Goal: Information Seeking & Learning: Learn about a topic

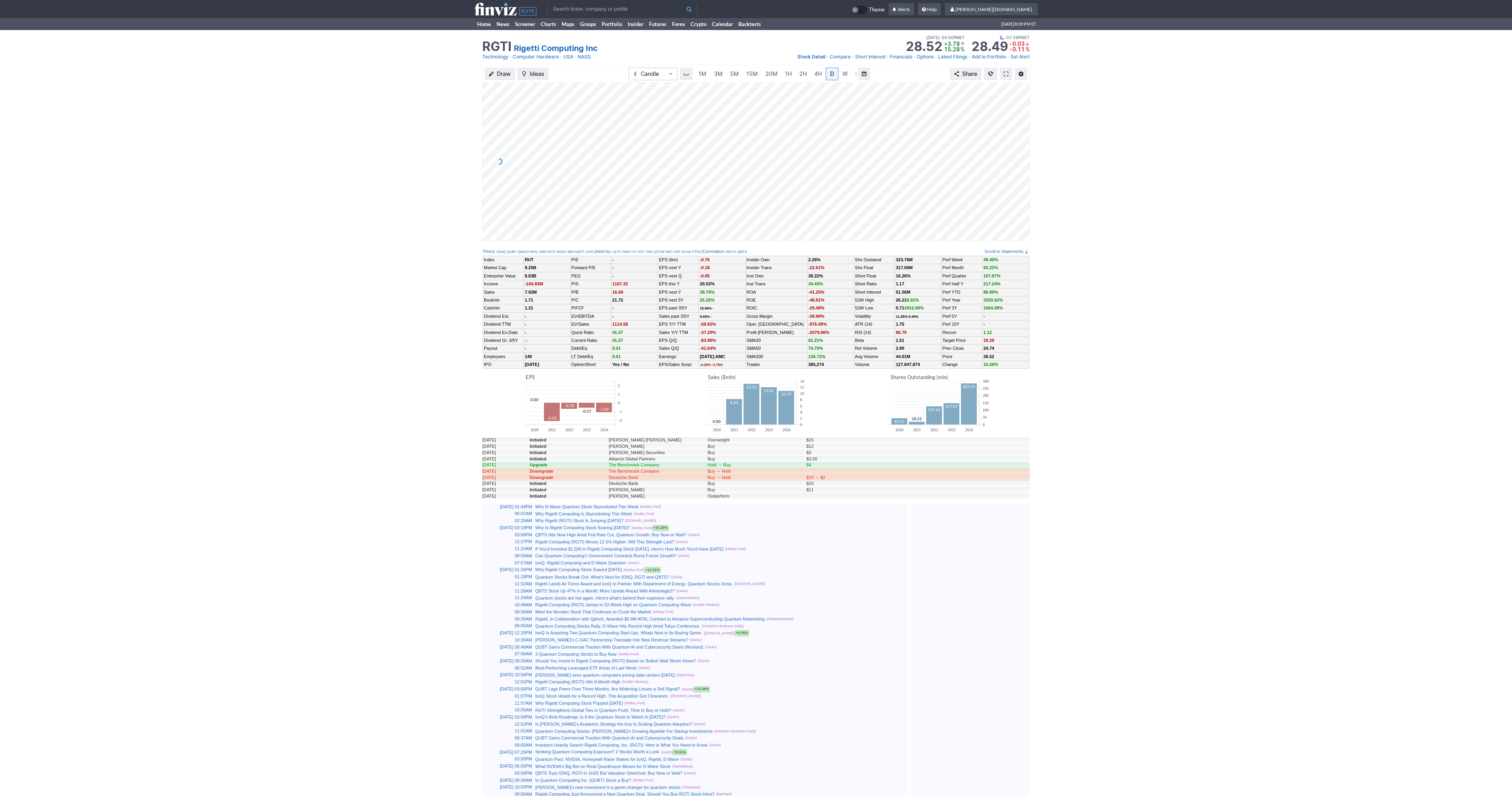
scroll to position [0, 8]
click at [1008, 76] on link at bounding box center [1006, 74] width 12 height 12
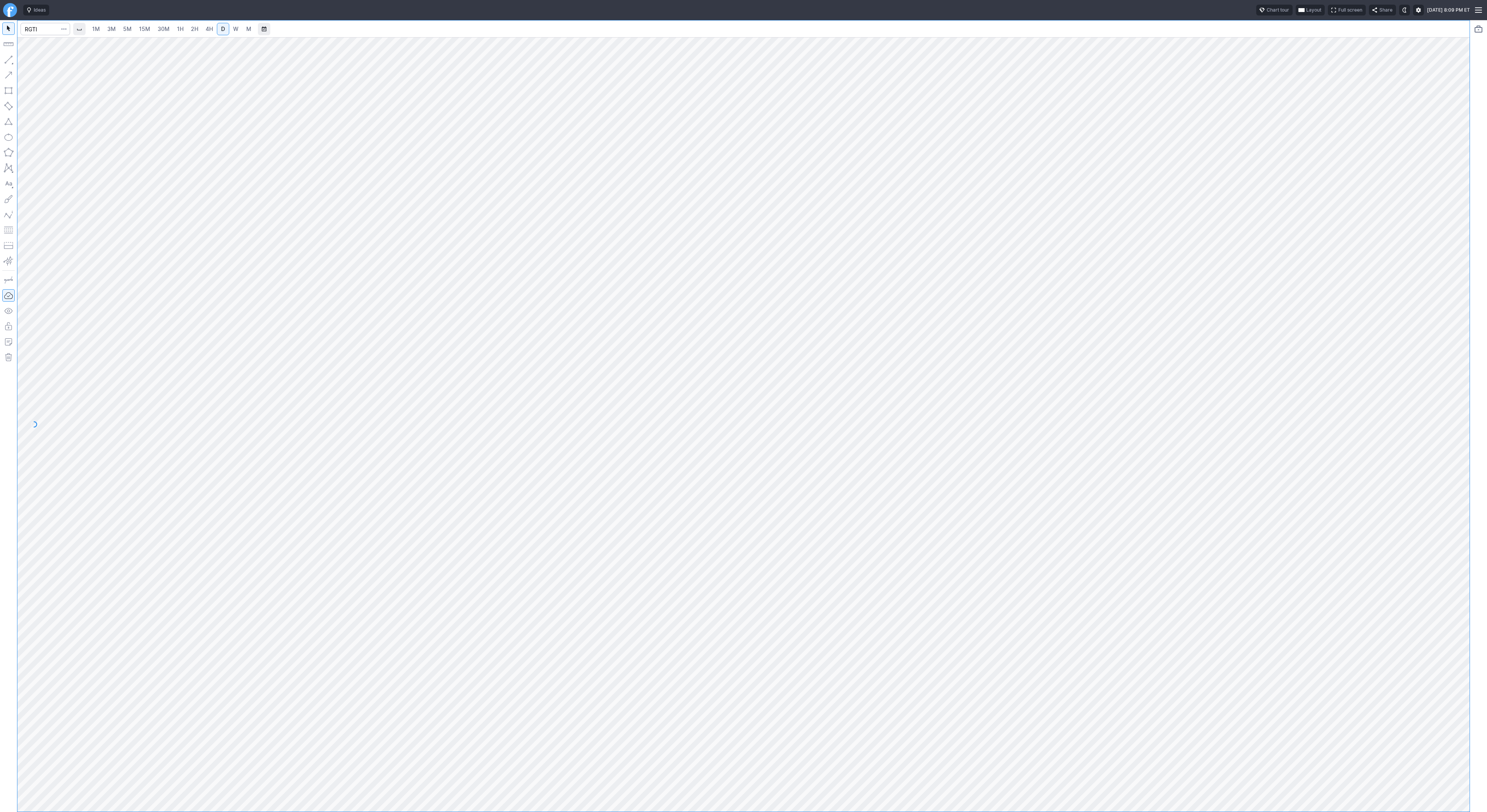
click at [41, 30] on div at bounding box center [744, 416] width 1452 height 791
click at [40, 28] on input "Search" at bounding box center [46, 29] width 50 height 12
type input "btcusd"
click at [51, 46] on span "@ BTCUSD" at bounding box center [40, 46] width 25 height 6
click at [106, 26] on link "3M" at bounding box center [111, 29] width 16 height 12
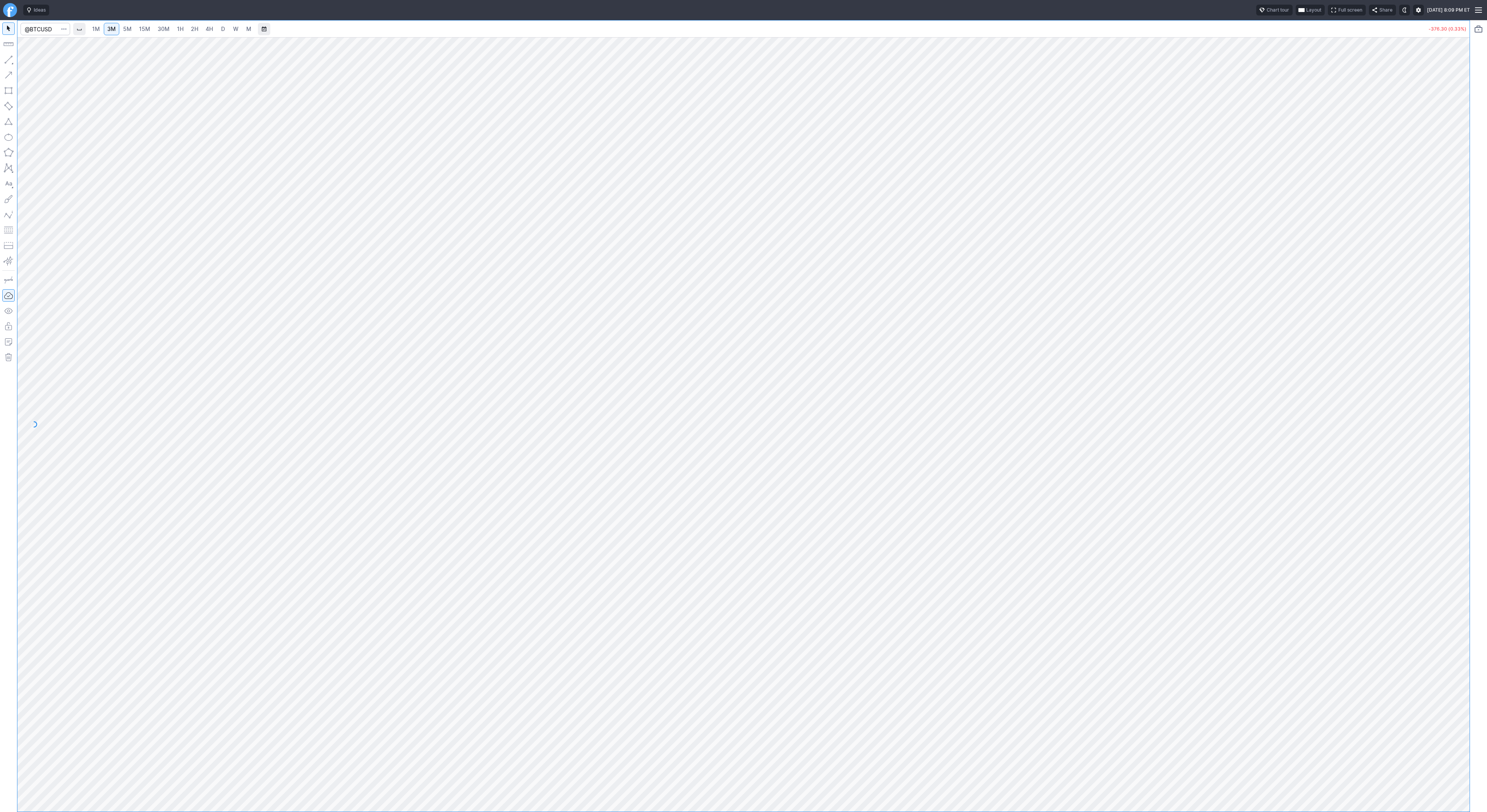
click at [147, 27] on span "15M" at bounding box center [144, 28] width 11 height 6
click at [206, 29] on span "4H" at bounding box center [209, 28] width 8 height 6
click at [225, 29] on span "D" at bounding box center [223, 29] width 5 height 8
click at [1447, 164] on div at bounding box center [744, 424] width 1452 height 774
click at [38, 59] on span "Line" at bounding box center [45, 61] width 31 height 8
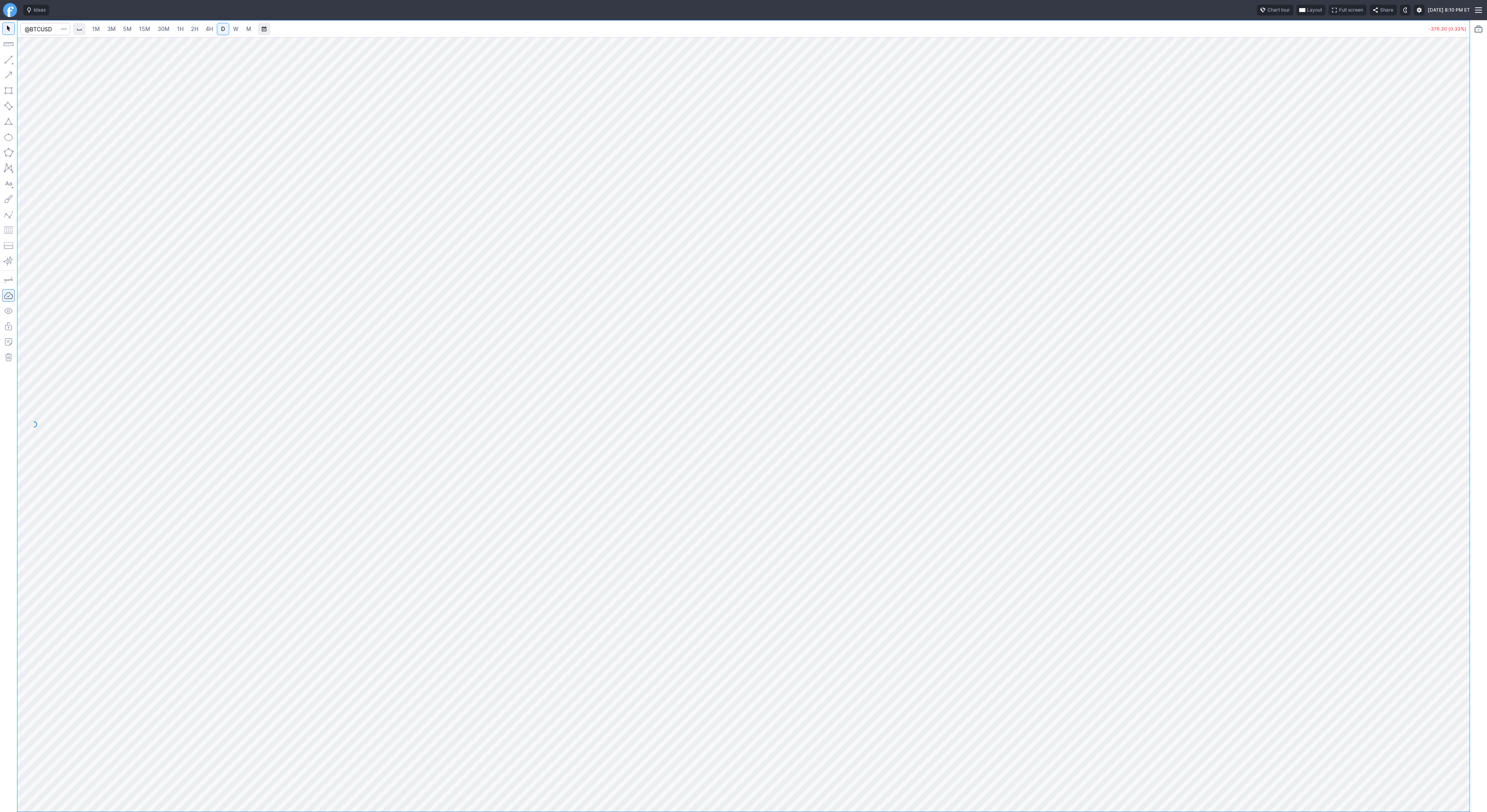
click at [207, 27] on span "4H" at bounding box center [209, 28] width 8 height 6
click at [53, 32] on input "Search" at bounding box center [46, 29] width 50 height 12
type input "eth"
click at [128, 147] on span "Eth ereum / USD" at bounding box center [107, 143] width 113 height 6
click at [35, 27] on input "Search" at bounding box center [46, 29] width 50 height 12
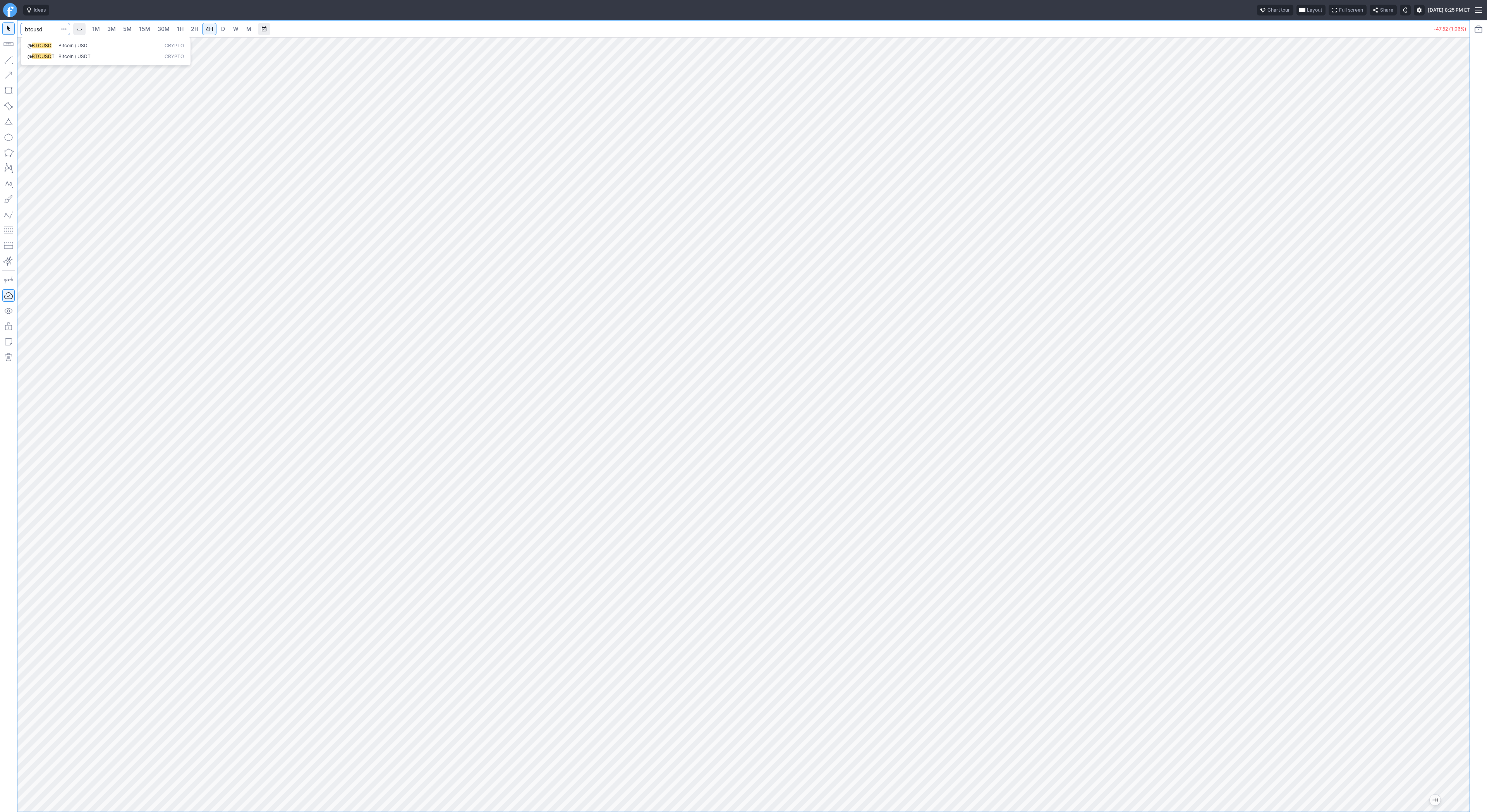
type input "btcusd"
click at [64, 48] on span "Bitcoin / USD" at bounding box center [73, 46] width 29 height 6
click at [221, 30] on span "D" at bounding box center [223, 28] width 4 height 6
click at [45, 29] on input "Search" at bounding box center [46, 29] width 50 height 12
type input "eth"
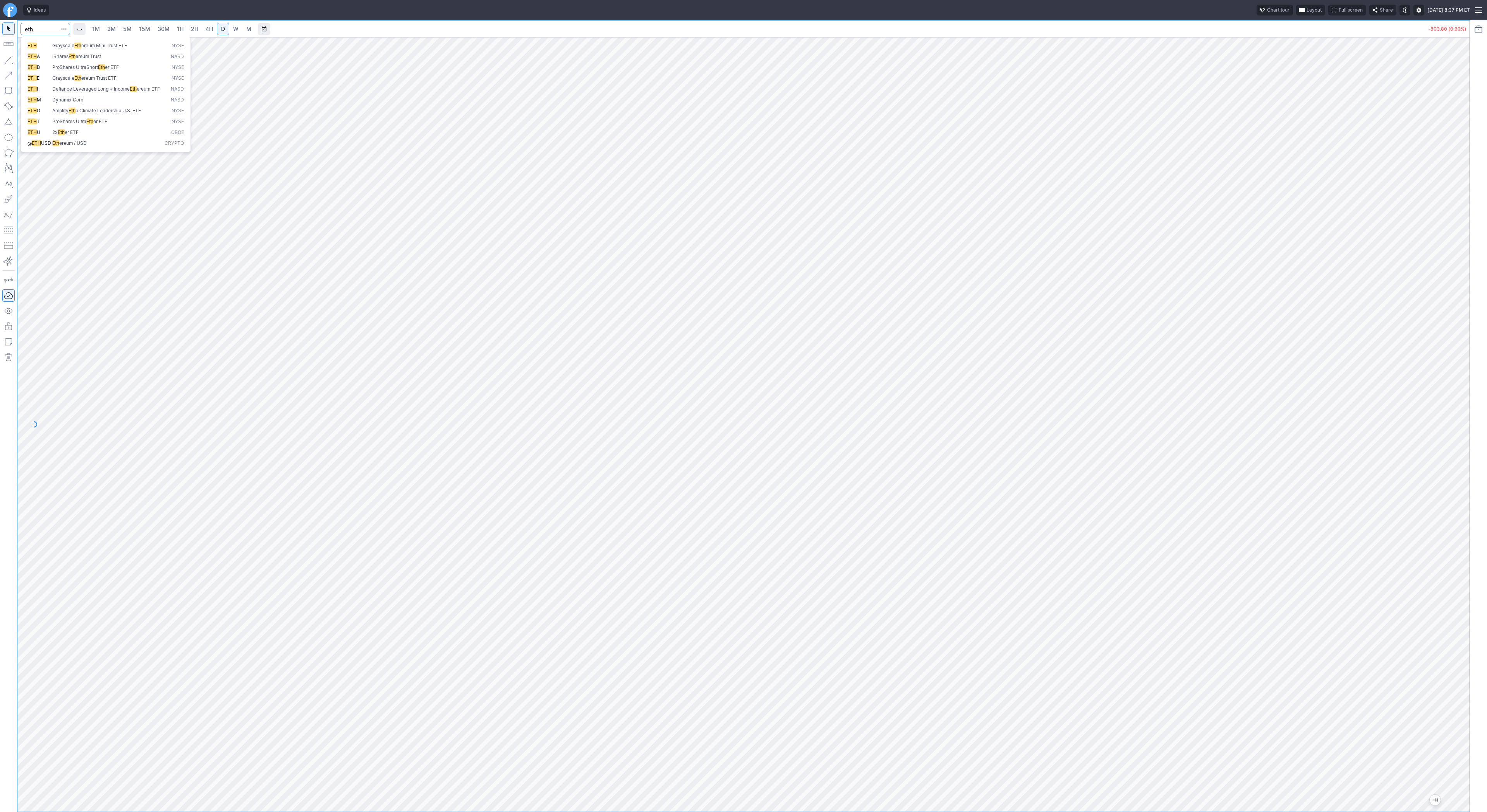
click at [109, 147] on span "Eth ereum / USD" at bounding box center [107, 143] width 113 height 6
click at [193, 33] on link "2H" at bounding box center [195, 29] width 14 height 12
click at [209, 27] on span "4H" at bounding box center [209, 28] width 8 height 6
click at [218, 29] on link "D" at bounding box center [223, 29] width 12 height 12
click at [206, 29] on span "4H" at bounding box center [209, 28] width 8 height 6
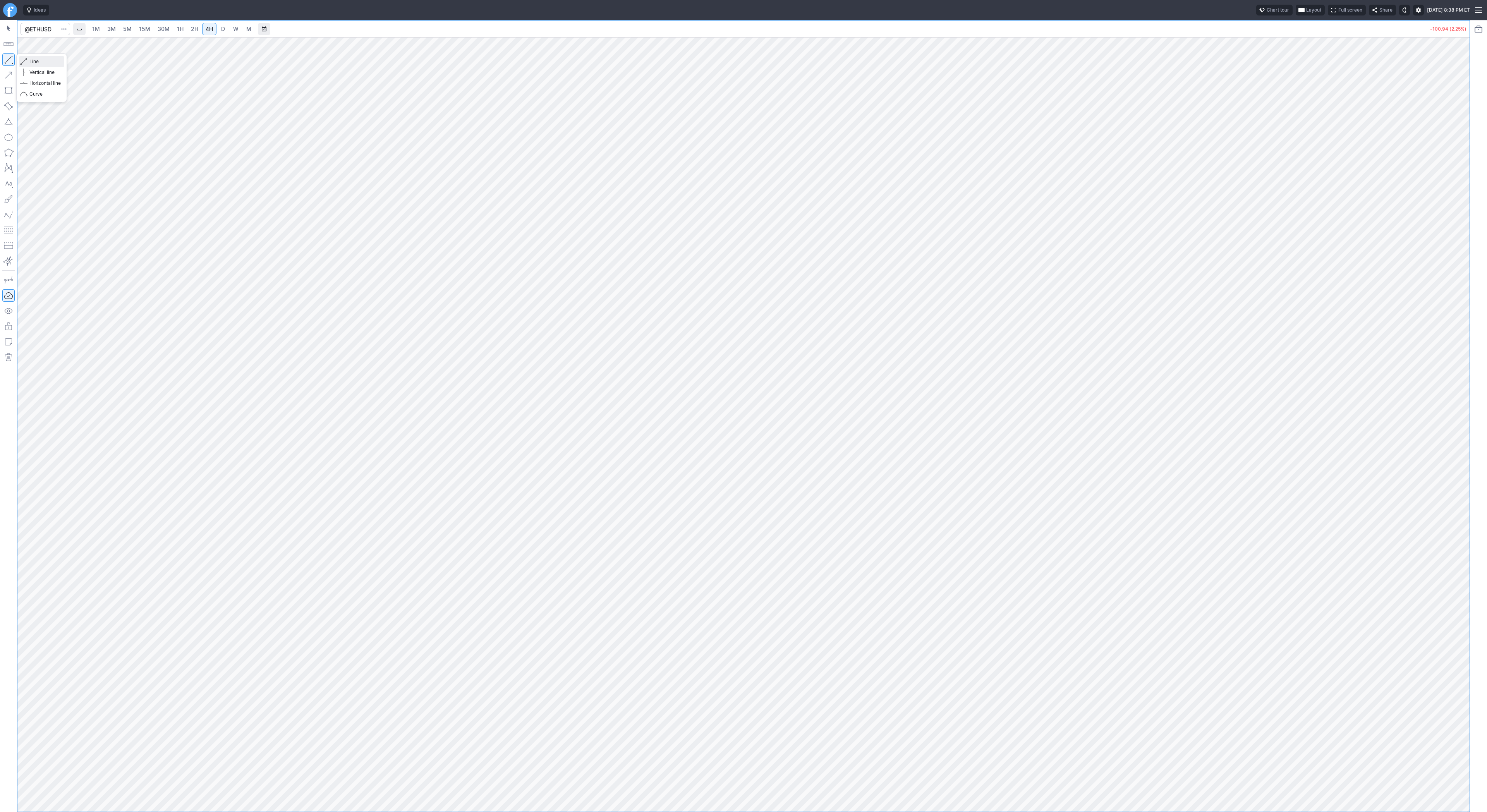
drag, startPoint x: 27, startPoint y: 58, endPoint x: 60, endPoint y: 73, distance: 36.2
click at [28, 58] on button "Line" at bounding box center [42, 61] width 45 height 11
click at [43, 62] on span "Line" at bounding box center [45, 61] width 31 height 8
drag, startPoint x: 1462, startPoint y: 166, endPoint x: 1463, endPoint y: 231, distance: 65.0
click at [1463, 231] on div at bounding box center [1462, 422] width 16 height 755
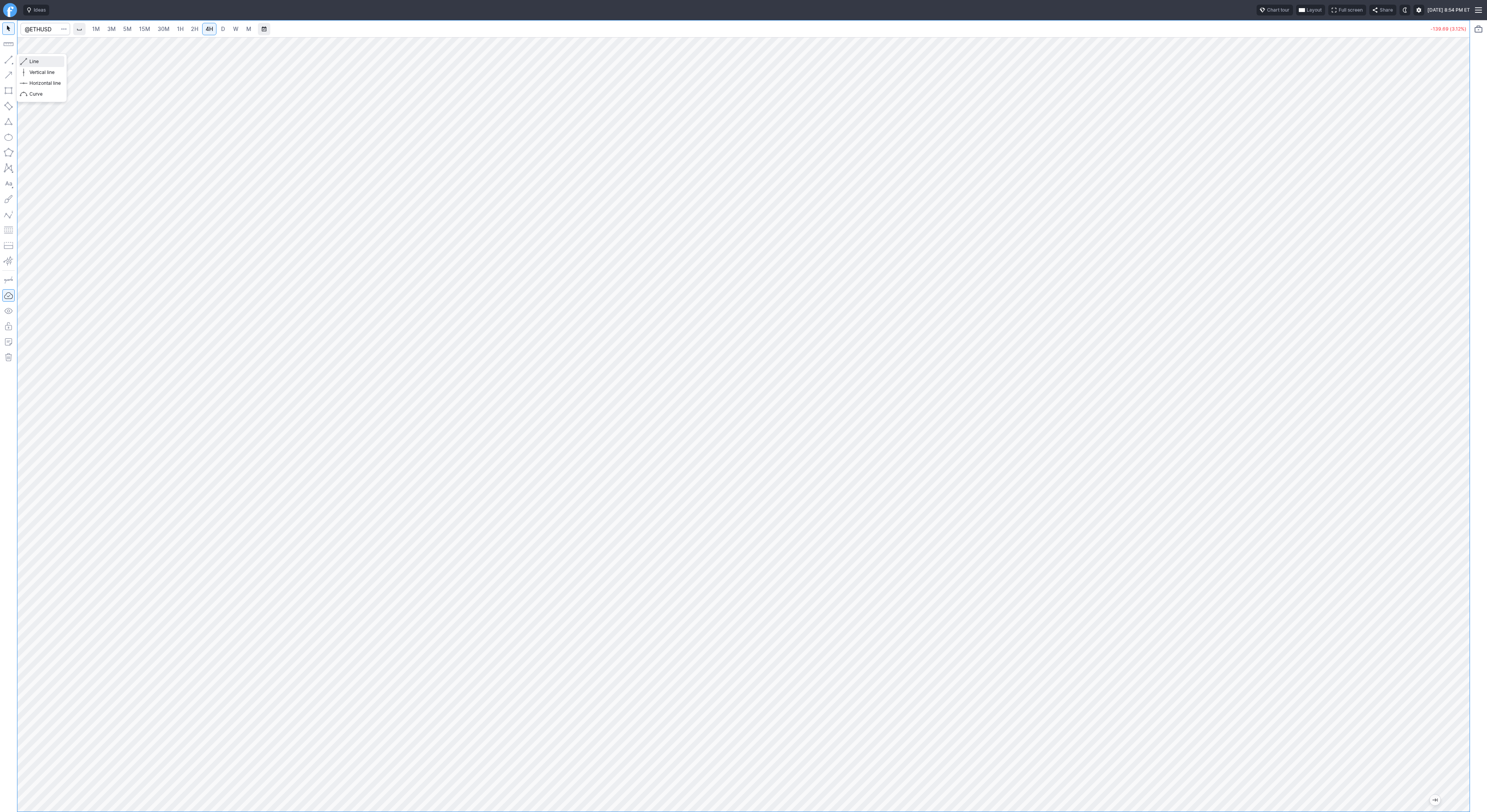
click at [33, 57] on button "Line" at bounding box center [42, 61] width 45 height 11
click at [27, 61] on span "button" at bounding box center [25, 61] width 5 height 11
